Goal: Task Accomplishment & Management: Manage account settings

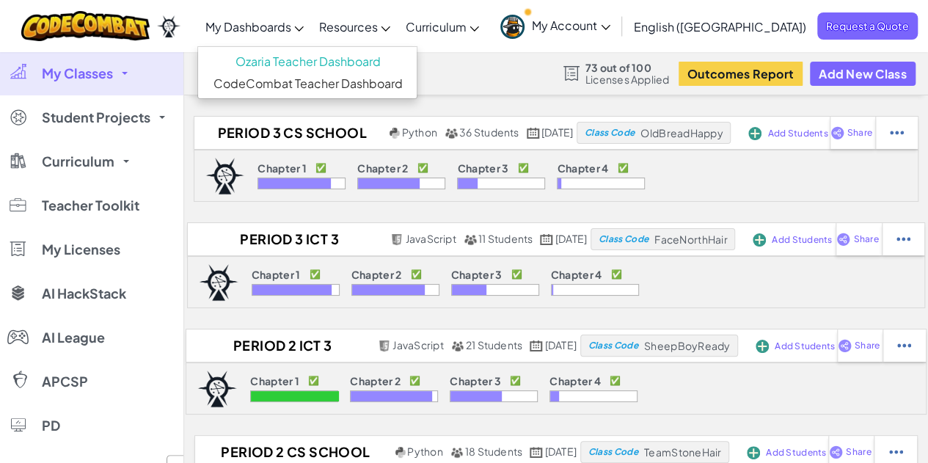
click at [291, 26] on span "My Dashboards" at bounding box center [248, 26] width 86 height 15
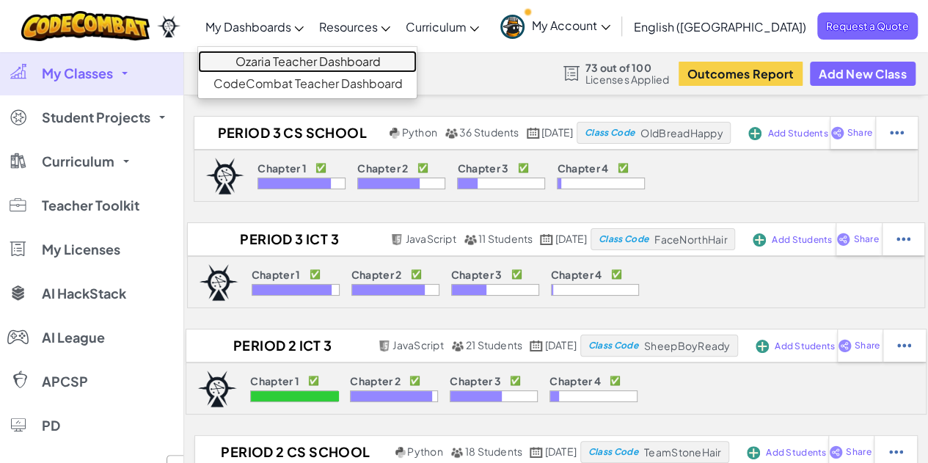
click at [351, 65] on link "Ozaria Teacher Dashboard" at bounding box center [307, 62] width 219 height 22
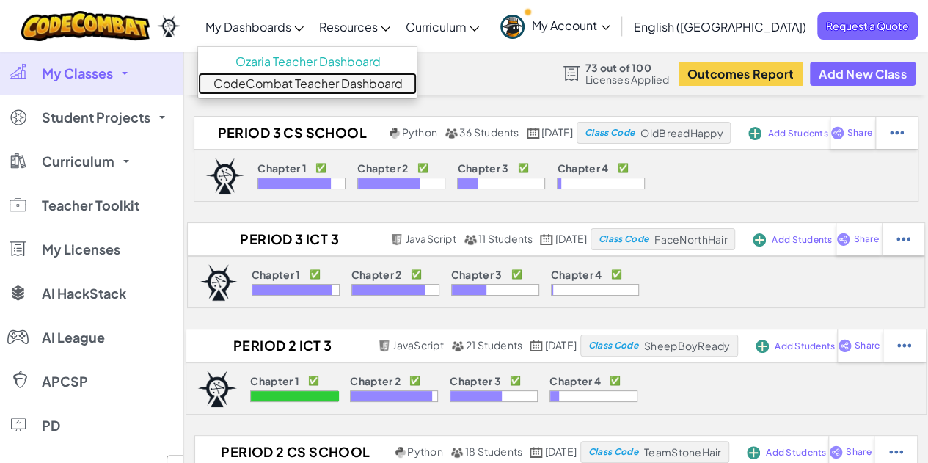
click at [357, 86] on link "CodeCombat Teacher Dashboard" at bounding box center [307, 84] width 219 height 22
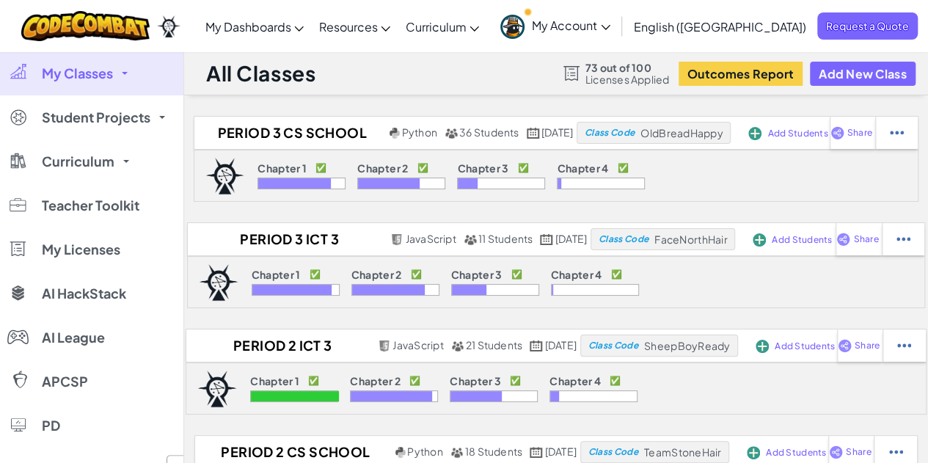
click at [610, 25] on span "My Account" at bounding box center [571, 25] width 79 height 15
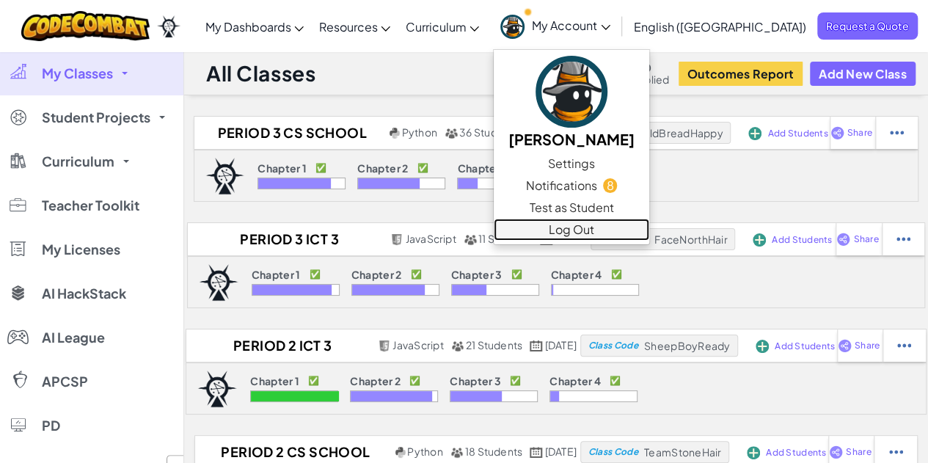
click at [649, 228] on link "Log Out" at bounding box center [572, 230] width 156 height 22
